Goal: Transaction & Acquisition: Purchase product/service

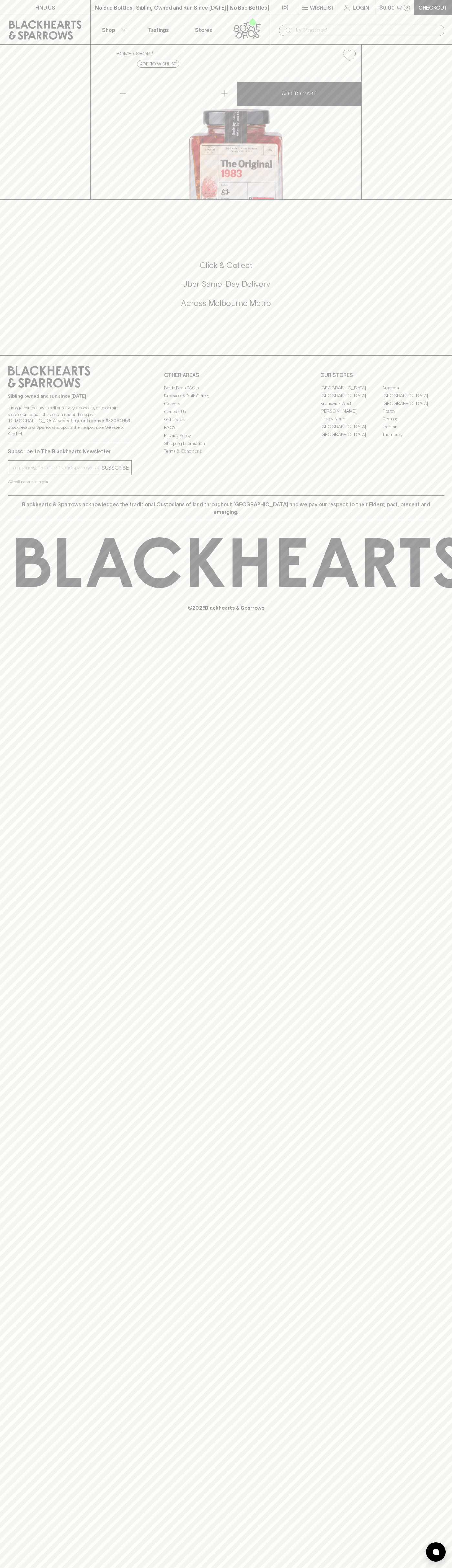
click at [40, 16] on link at bounding box center [45, 30] width 90 height 29
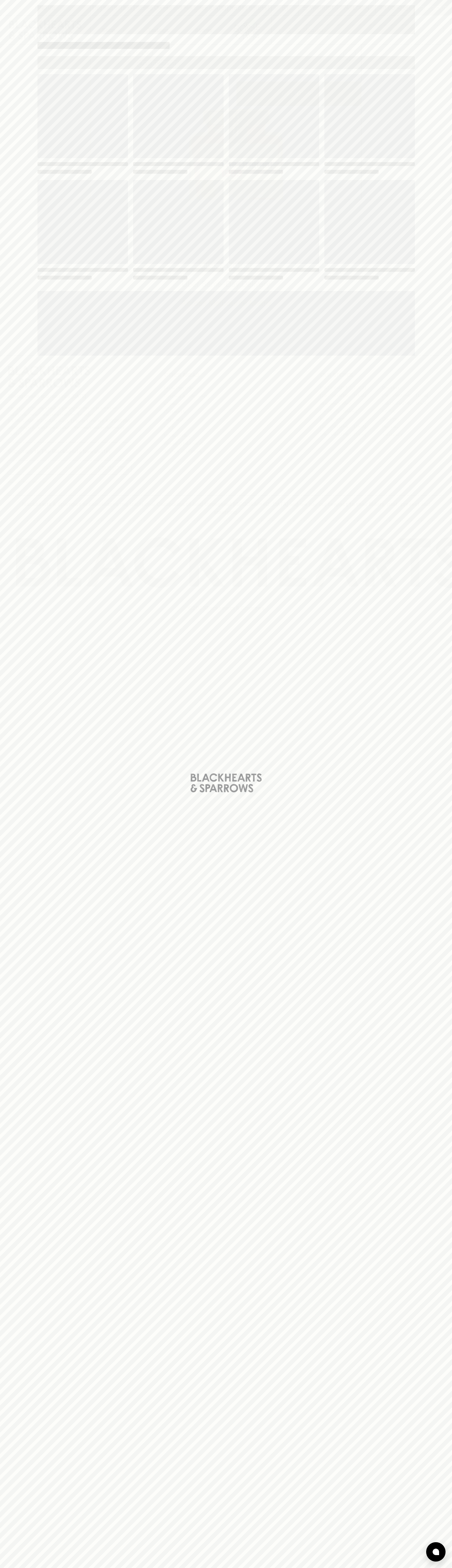
click at [440, 71] on div "Loading" at bounding box center [226, 784] width 452 height 1568
click at [196, 1567] on html "FIND US | No Bad Bottles | Sibling Owned and Run Since 2006 | No Bad Bottles | …" at bounding box center [226, 784] width 452 height 1568
click at [4, 691] on div "Loading" at bounding box center [226, 784] width 452 height 1568
